Goal: Information Seeking & Learning: Learn about a topic

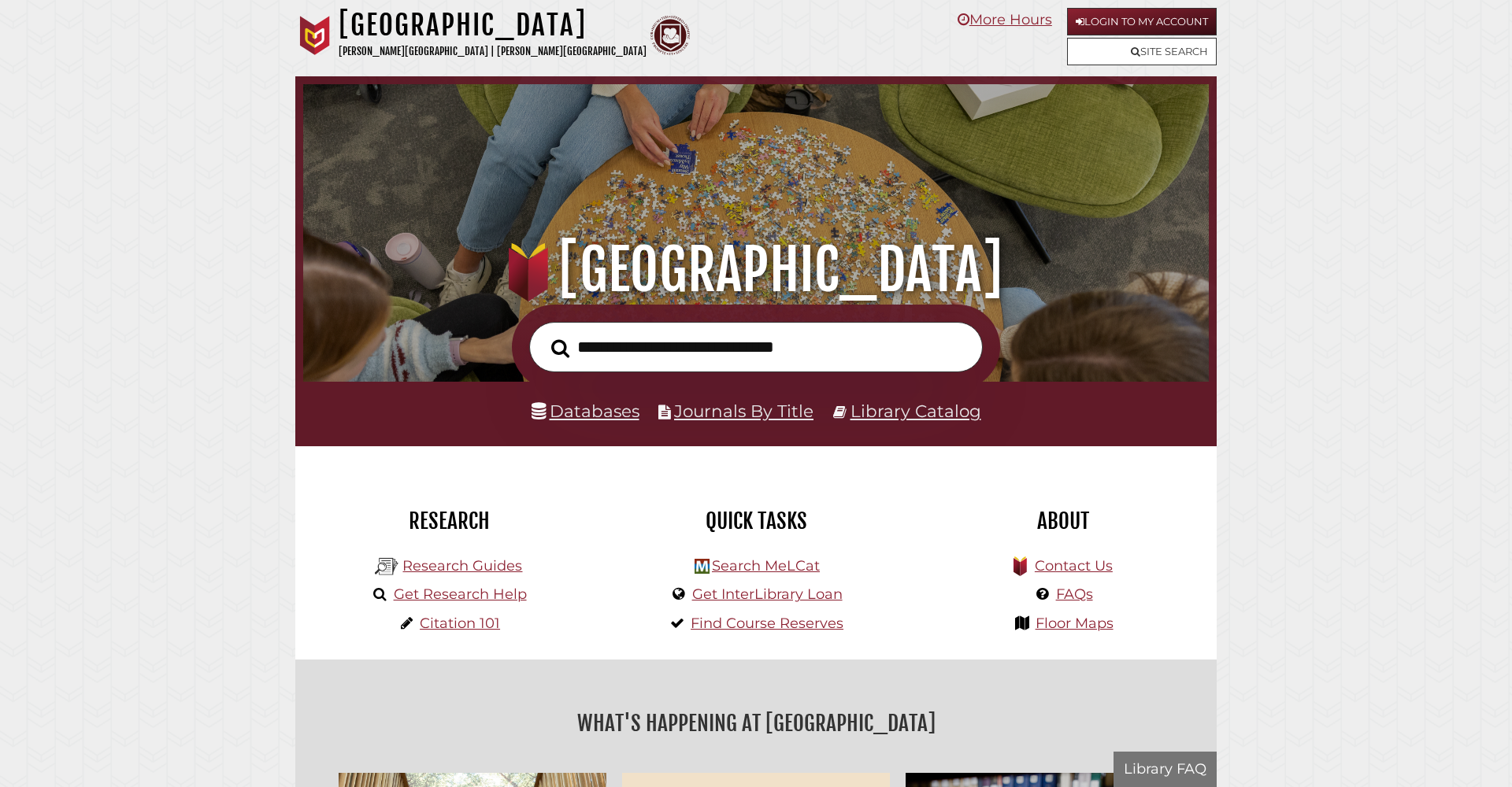
scroll to position [299, 897]
click at [589, 414] on link "Databases" at bounding box center [586, 410] width 108 height 20
click at [1119, 21] on link "Login to My Account" at bounding box center [1141, 22] width 149 height 28
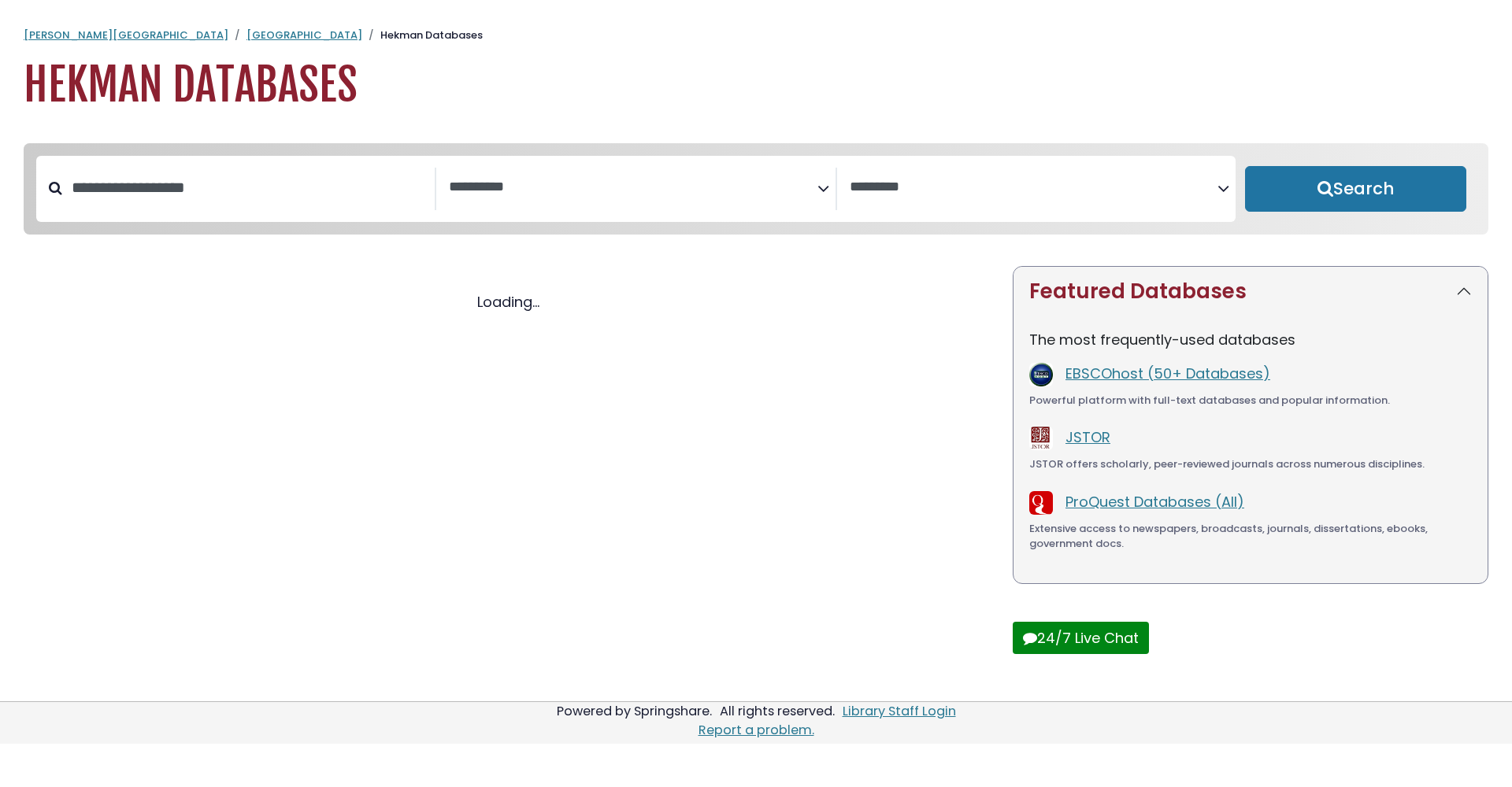
select select "Database Subject Filter"
select select "Database Vendors Filter"
select select "Database Subject Filter"
select select "Database Vendors Filter"
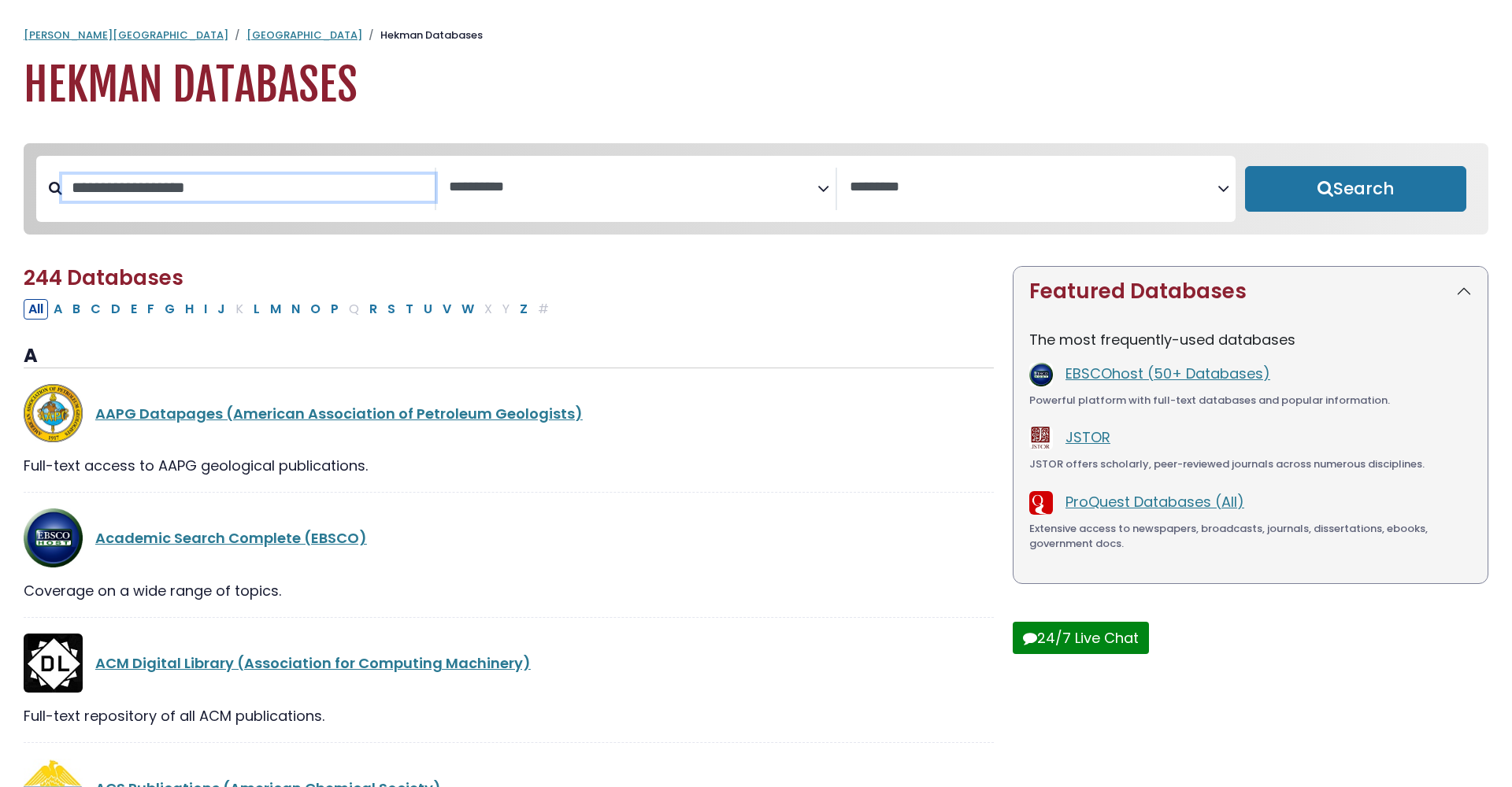
click at [206, 192] on input "Search database by title or keyword" at bounding box center [248, 188] width 373 height 26
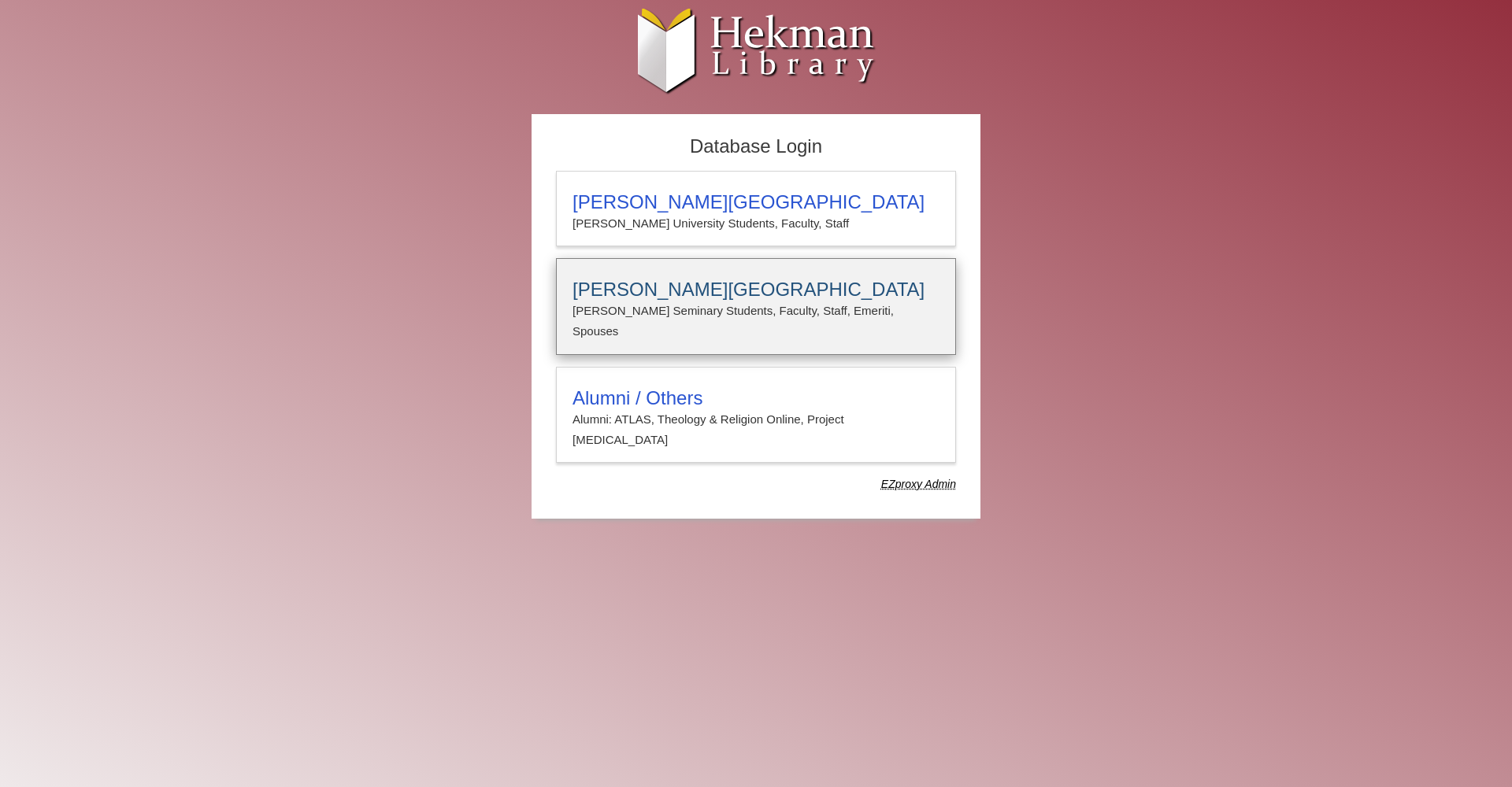
click at [703, 291] on h3 "[PERSON_NAME][GEOGRAPHIC_DATA]" at bounding box center [756, 289] width 367 height 22
